Goal: Communication & Community: Answer question/provide support

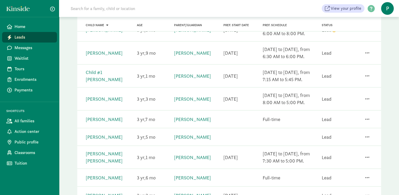
scroll to position [73, 0]
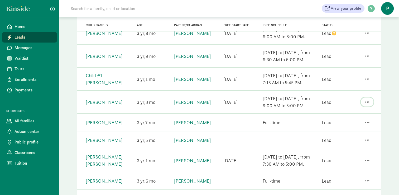
click at [369, 101] on span "button" at bounding box center [367, 102] width 4 height 5
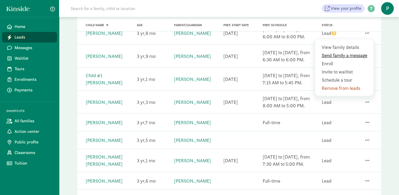
click at [346, 60] on div "Send family a message" at bounding box center [346, 63] width 48 height 7
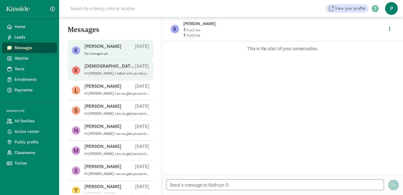
click at [100, 69] on p "[DEMOGRAPHIC_DATA][PERSON_NAME]" at bounding box center [109, 66] width 50 height 6
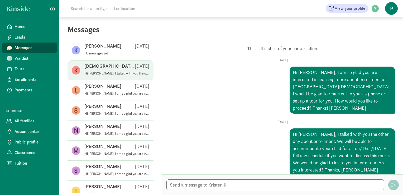
scroll to position [7, 0]
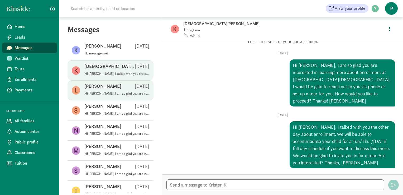
click at [97, 88] on p "[PERSON_NAME]" at bounding box center [102, 86] width 37 height 6
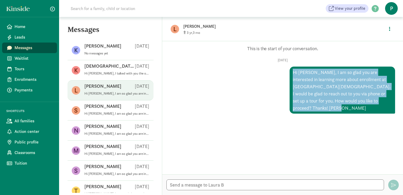
drag, startPoint x: 300, startPoint y: 106, endPoint x: 288, endPoint y: 73, distance: 34.5
click at [290, 73] on div "Hi [PERSON_NAME], I am so glad you are interested in learning more about enroll…" at bounding box center [343, 90] width 106 height 47
drag, startPoint x: 288, startPoint y: 73, endPoint x: 299, endPoint y: 82, distance: 13.7
copy div "Hi [PERSON_NAME], I am so glad you are interested in learning more about enroll…"
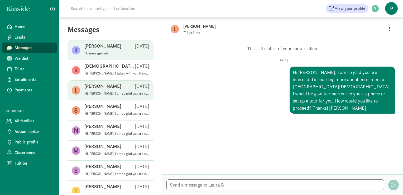
click at [112, 46] on div "[PERSON_NAME] [DATE]" at bounding box center [116, 47] width 65 height 8
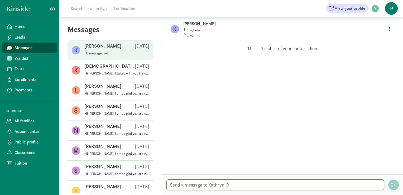
click at [202, 186] on textarea at bounding box center [276, 184] width 218 height 11
paste textarea "Hi [PERSON_NAME], I am so glad you are interested in learning more about enroll…"
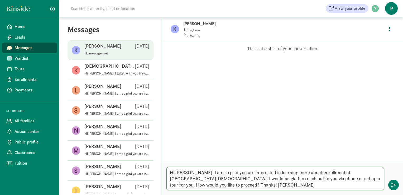
click at [186, 171] on textarea "Hi [PERSON_NAME], I am so glad you are interested in learning more about enroll…" at bounding box center [276, 178] width 218 height 23
type textarea "Hi [PERSON_NAME], I am so glad you are interested in learning more about enroll…"
click at [397, 186] on button "button" at bounding box center [394, 185] width 11 height 11
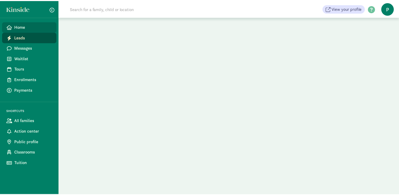
scroll to position [73, 0]
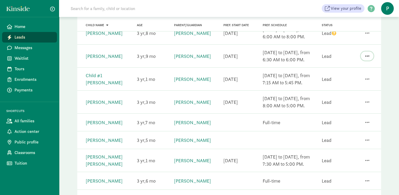
click at [368, 55] on span "button" at bounding box center [367, 56] width 4 height 5
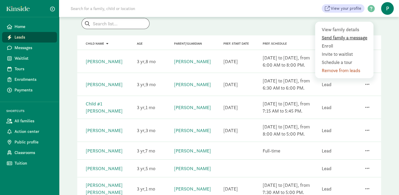
click at [351, 42] on div "Send family a message" at bounding box center [346, 45] width 48 height 7
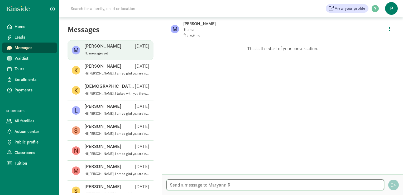
click at [207, 185] on textarea at bounding box center [276, 184] width 218 height 11
paste textarea "Hi Laura, I am so glad you are interested in learning more about enrollment at …"
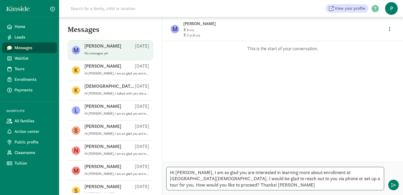
click at [186, 171] on textarea "Hi [PERSON_NAME], I am so glad you are interested in learning more about enroll…" at bounding box center [276, 178] width 218 height 23
click at [228, 179] on textarea "Hi Maryann, I am so glad you are interested in learning more about enrollment a…" at bounding box center [276, 178] width 218 height 23
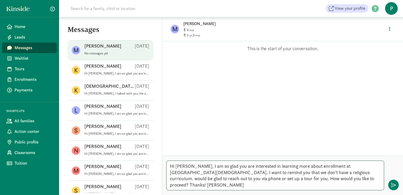
click at [357, 177] on textarea "Hi Maryann, I am so glad you are interested in learning more about enrollment a…" at bounding box center [276, 176] width 218 height 30
type textarea "Hi Maryann, I am so glad you are interested in learning more about enrollment a…"
click at [394, 185] on span "button" at bounding box center [394, 184] width 5 height 5
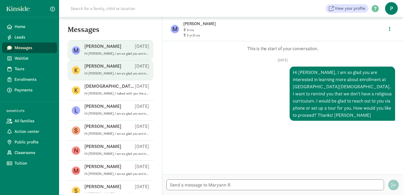
click at [114, 70] on div "[PERSON_NAME] [DATE]" at bounding box center [116, 67] width 65 height 8
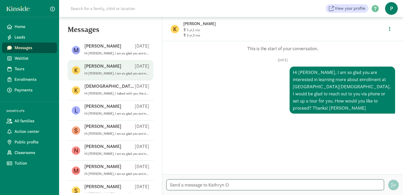
click at [207, 185] on textarea at bounding box center [276, 184] width 218 height 11
type textarea "I want to remind you that we do not have a religious curriculum."
click at [395, 184] on span "button" at bounding box center [394, 184] width 5 height 5
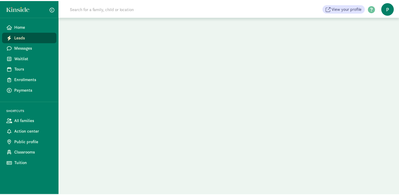
scroll to position [45, 0]
